Goal: Navigation & Orientation: Understand site structure

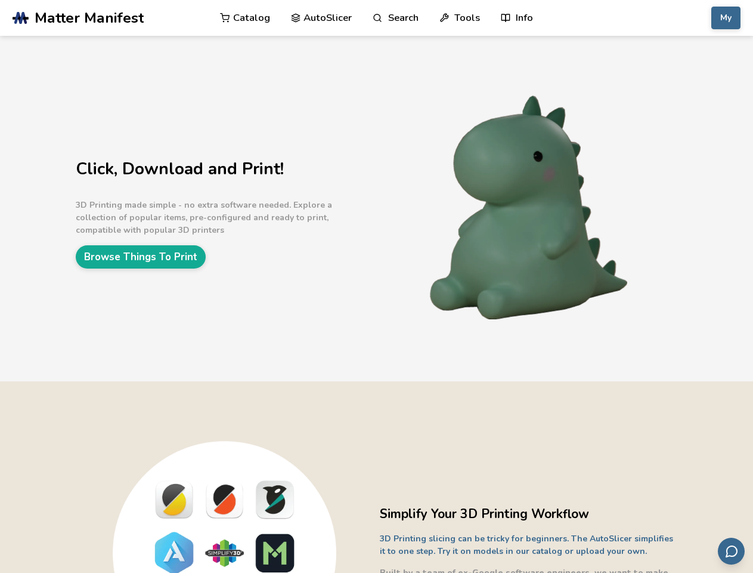
click at [395, 18] on link "Search" at bounding box center [395, 18] width 45 height 36
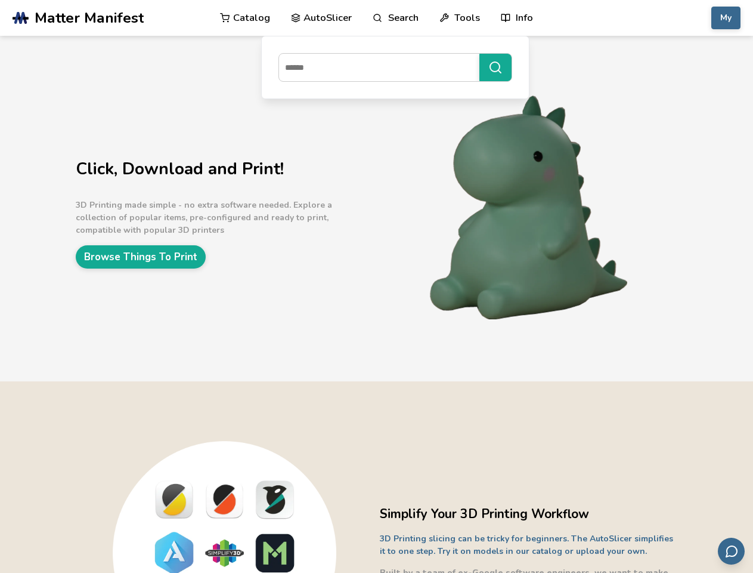
click at [460, 18] on link "Tools" at bounding box center [460, 18] width 41 height 36
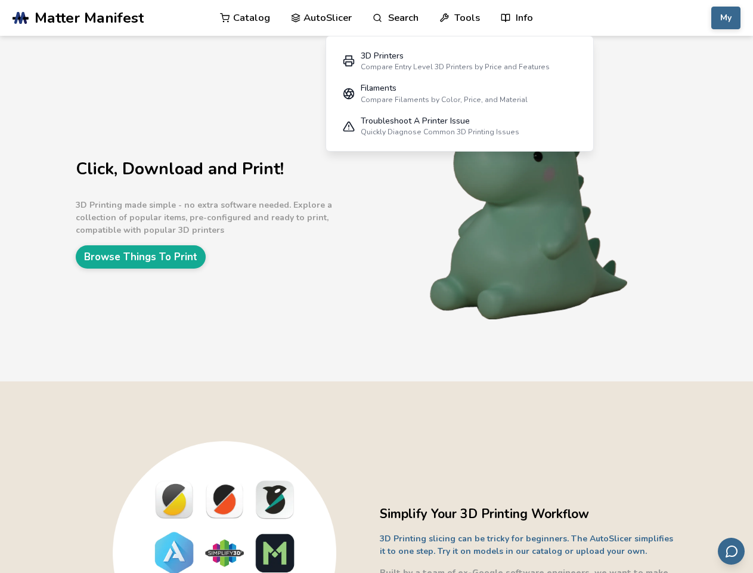
click at [517, 18] on link "Info" at bounding box center [517, 18] width 32 height 36
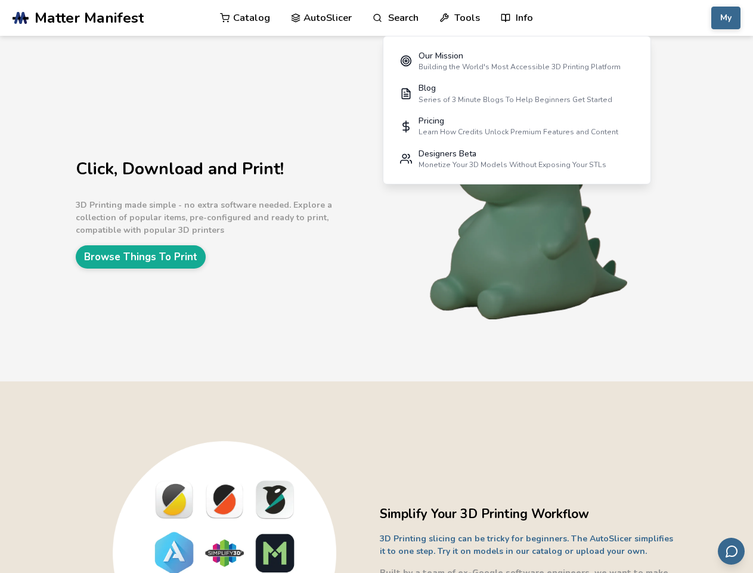
click at [726, 18] on button "My" at bounding box center [725, 18] width 29 height 23
click at [731, 550] on icon "Send feedback via email" at bounding box center [732, 551] width 14 height 14
